Goal: Obtain resource: Download file/media

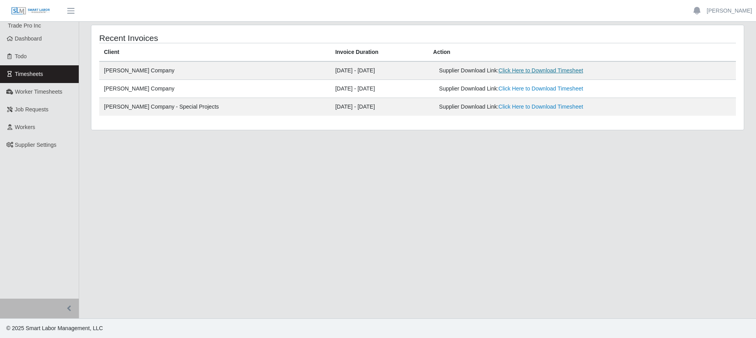
click at [503, 70] on link "Click Here to Download Timesheet" at bounding box center [541, 70] width 85 height 6
